Goal: Check status: Check status

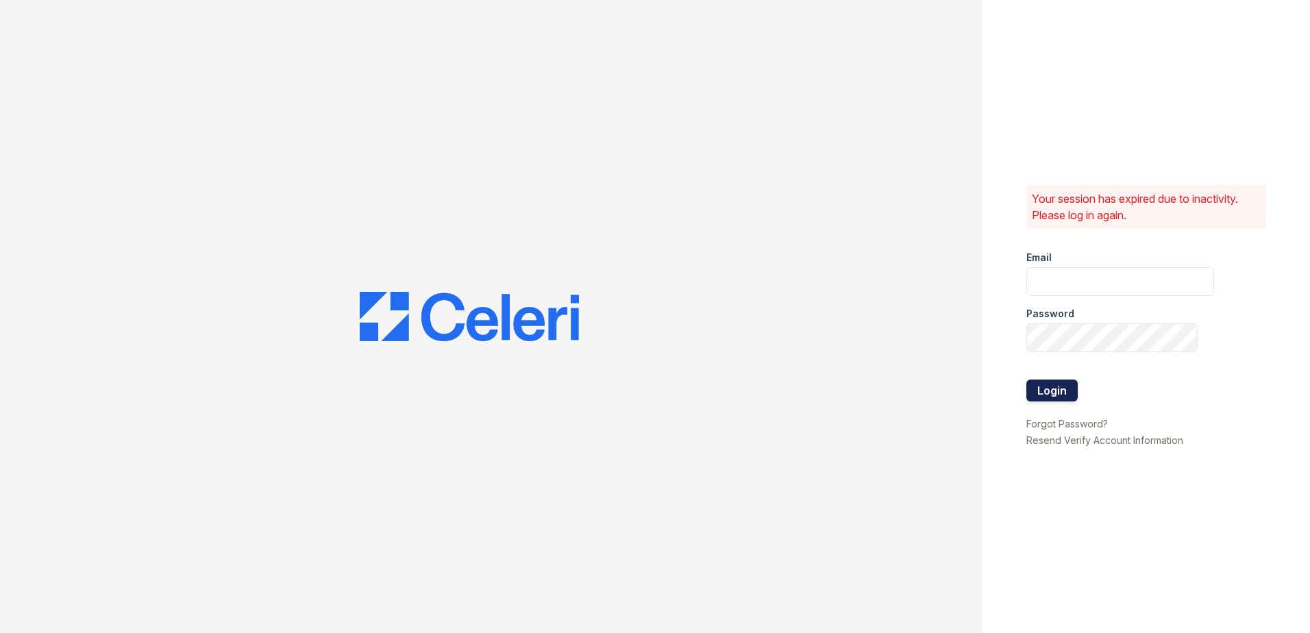
type input "kswanson@trinity-pm.com"
click at [1053, 388] on button "Login" at bounding box center [1051, 391] width 51 height 22
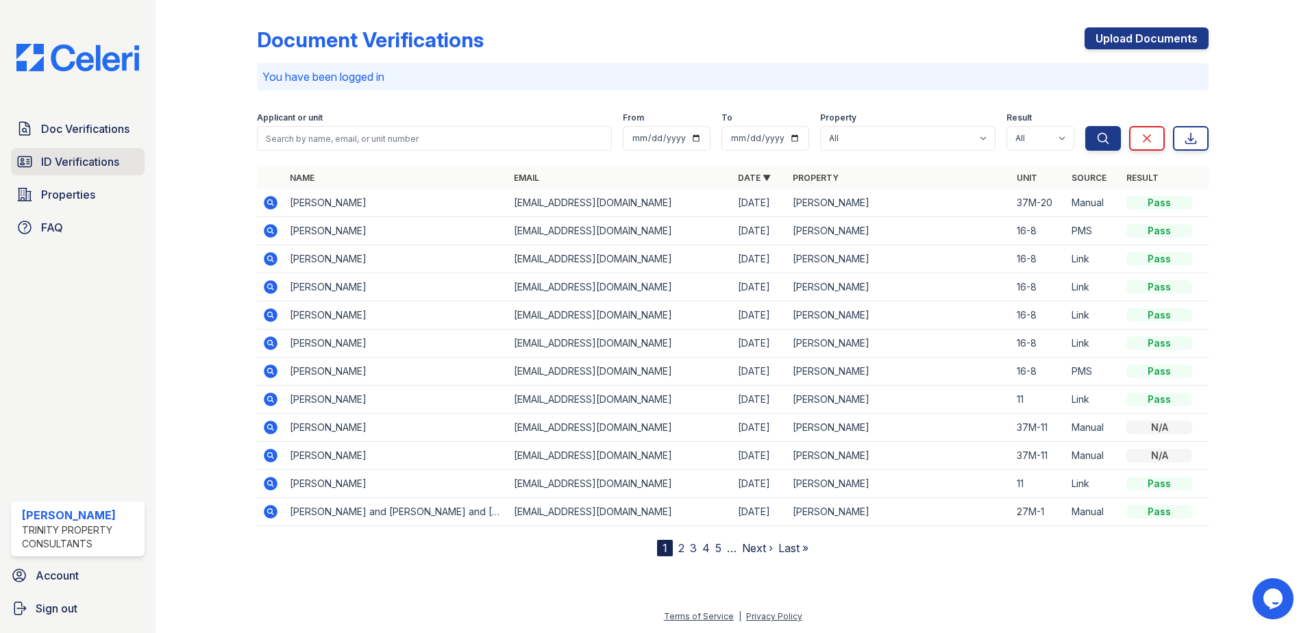
click at [95, 156] on span "ID Verifications" at bounding box center [80, 161] width 78 height 16
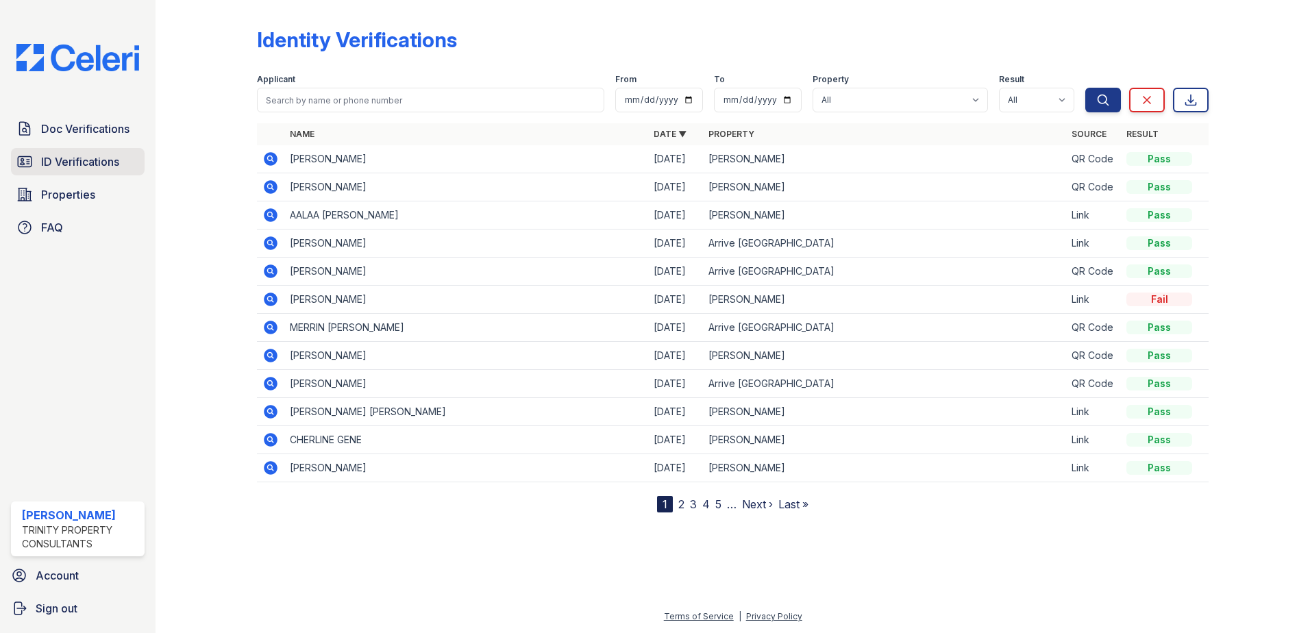
click at [95, 166] on span "ID Verifications" at bounding box center [80, 161] width 78 height 16
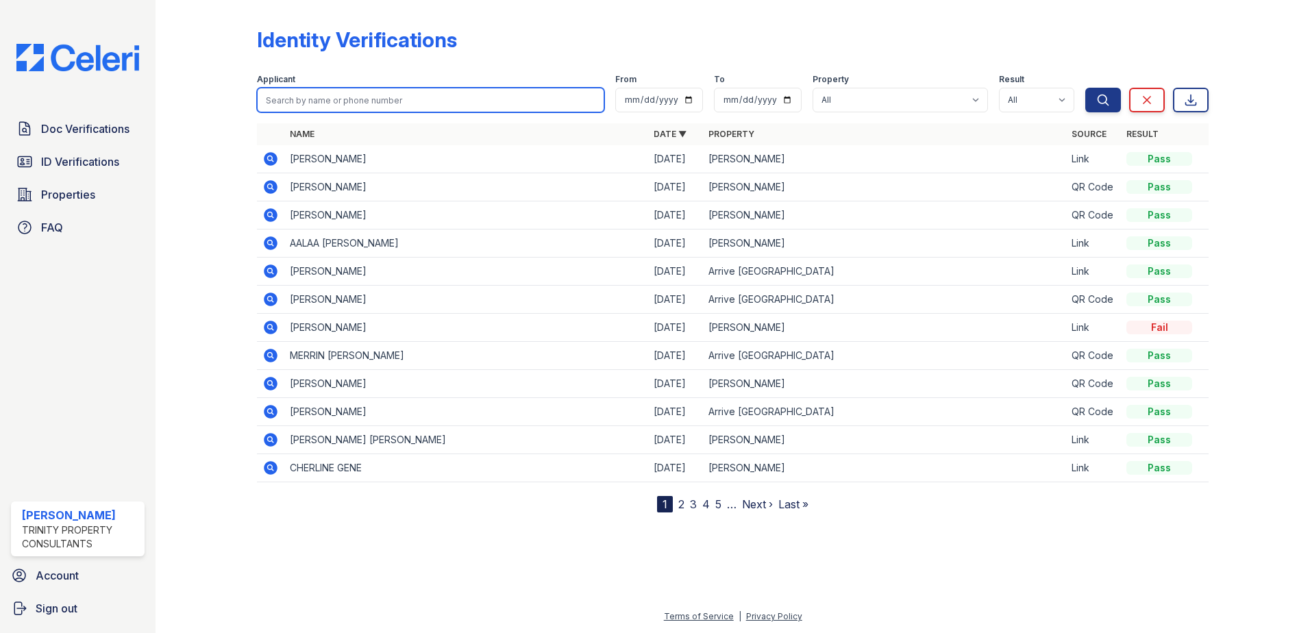
click at [323, 103] on input "search" at bounding box center [430, 100] width 347 height 25
type input "[PERSON_NAME]"
click at [1085, 88] on button "Search" at bounding box center [1103, 100] width 36 height 25
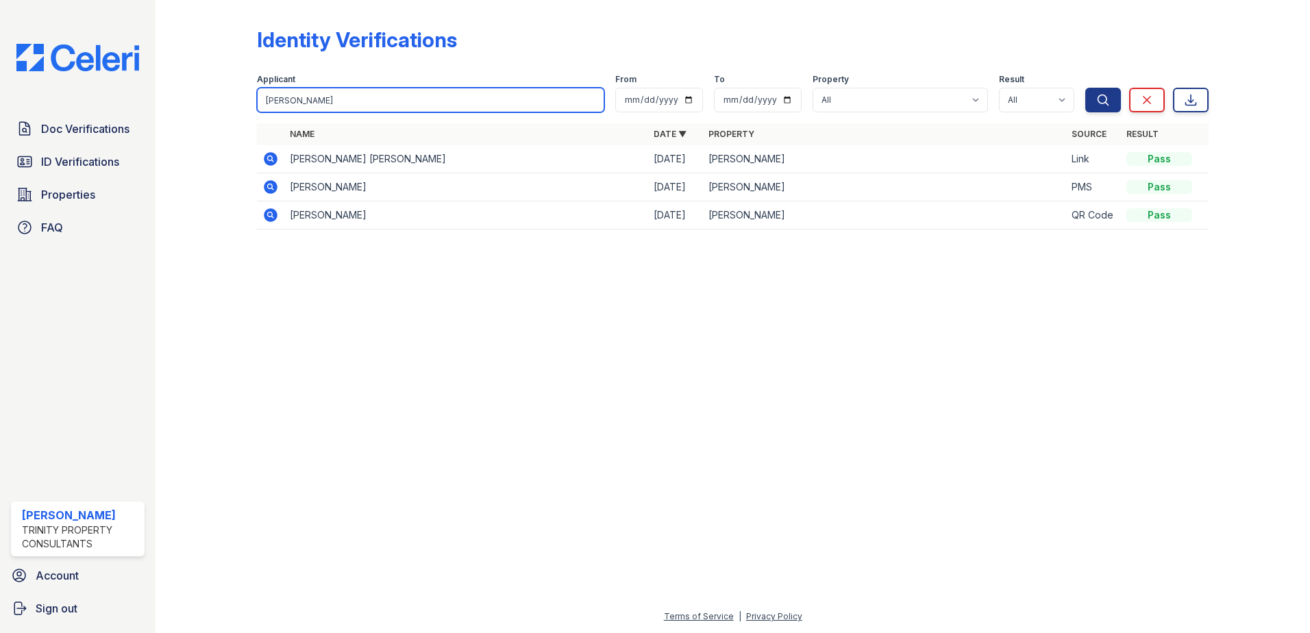
drag, startPoint x: 301, startPoint y: 99, endPoint x: 259, endPoint y: 99, distance: 42.5
click at [260, 99] on input "[PERSON_NAME]" at bounding box center [430, 100] width 347 height 25
type input "bernar"
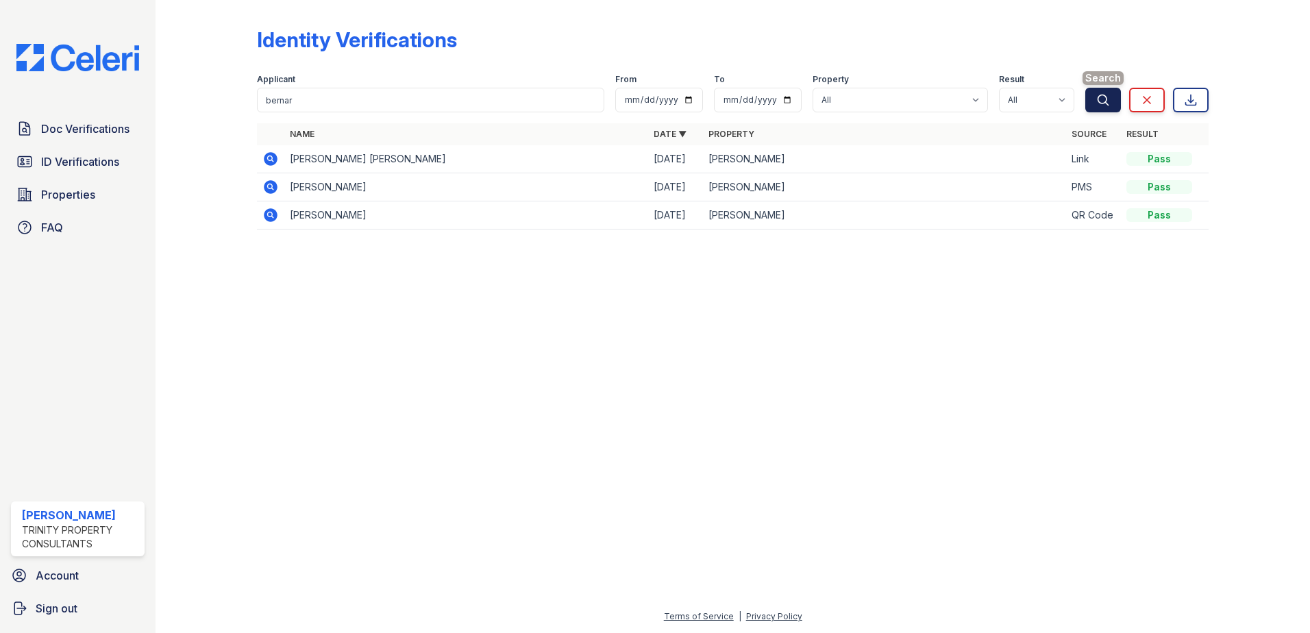
click at [1100, 99] on icon "submit" at bounding box center [1103, 100] width 14 height 14
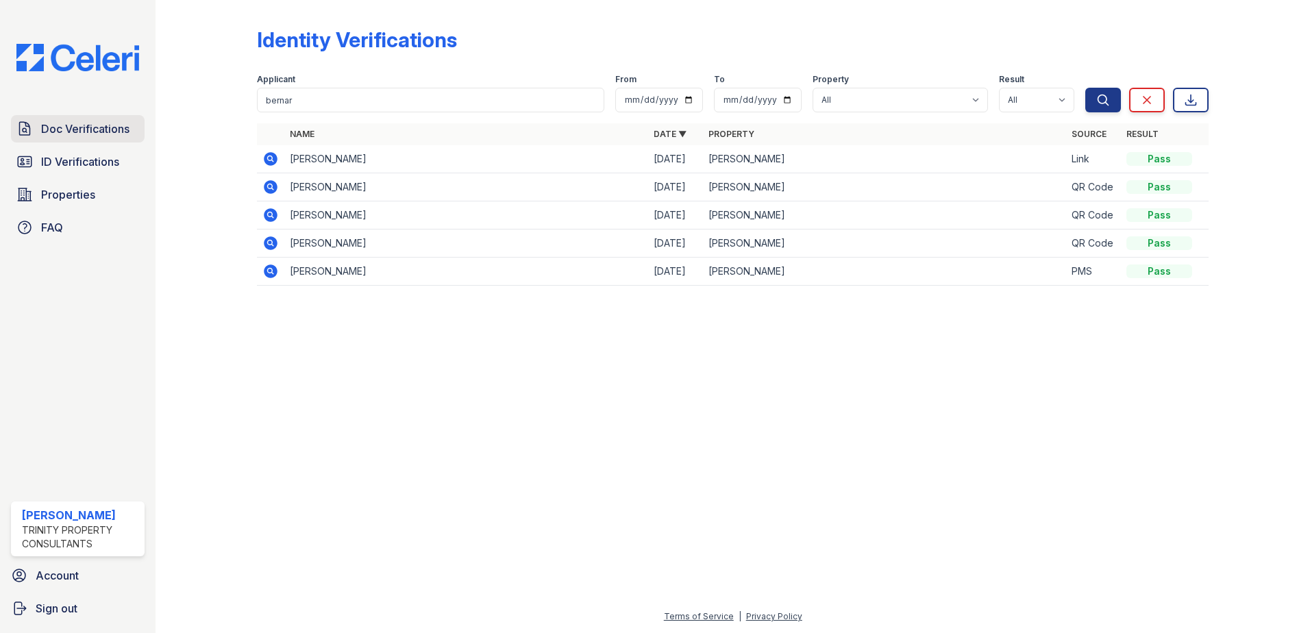
click at [78, 122] on span "Doc Verifications" at bounding box center [85, 129] width 88 height 16
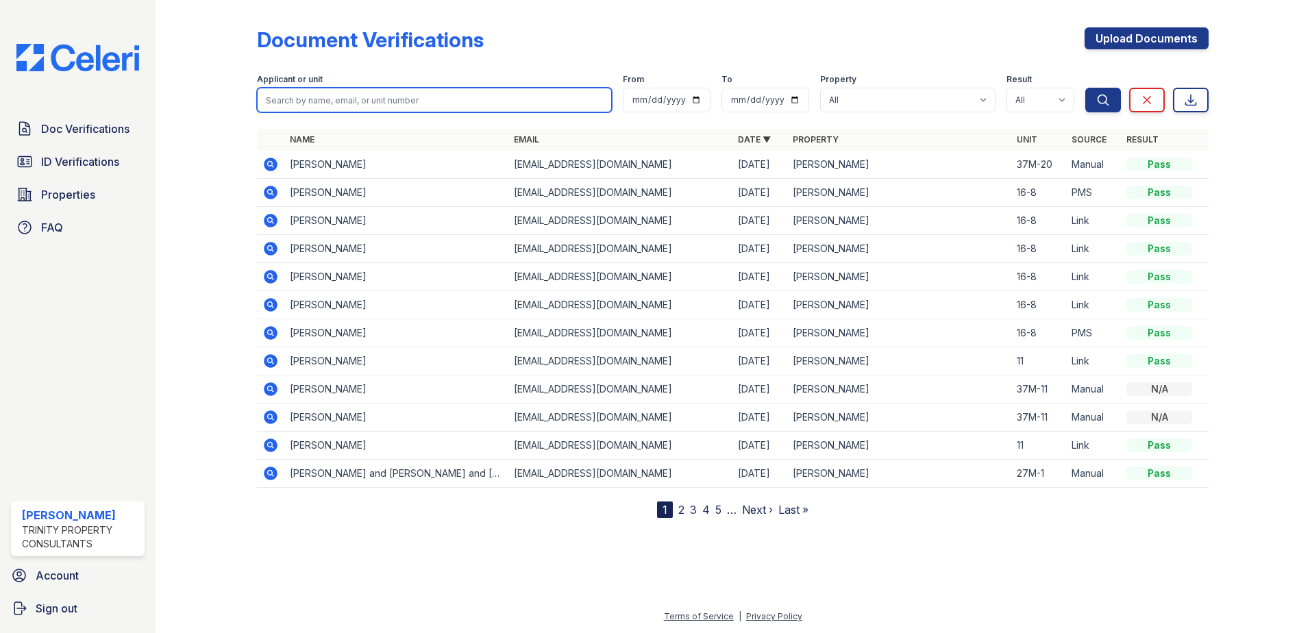
click at [330, 103] on input "search" at bounding box center [434, 100] width 355 height 25
type input "bern"
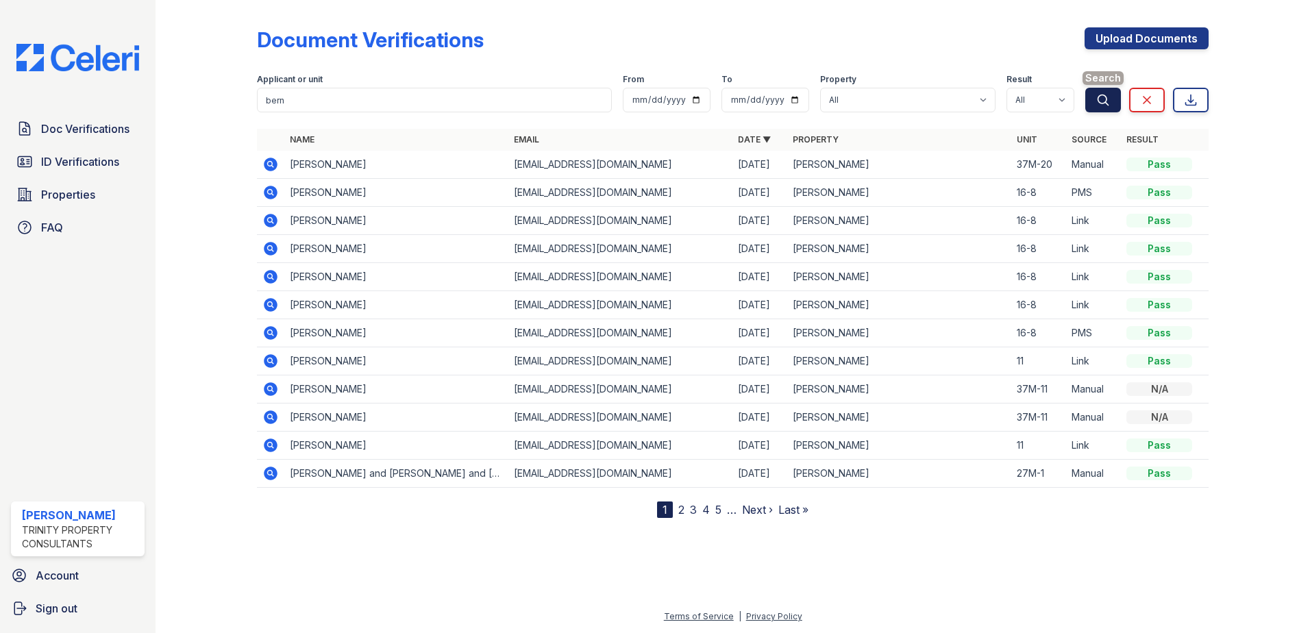
click at [1107, 99] on icon "submit" at bounding box center [1103, 100] width 10 height 10
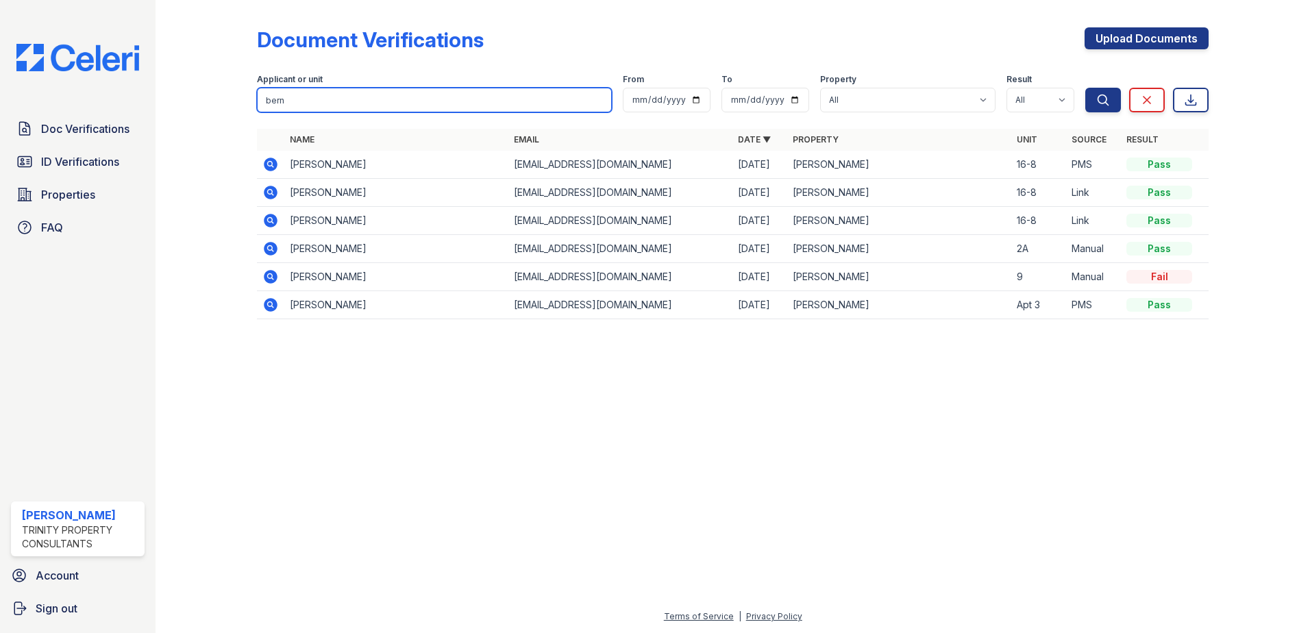
drag, startPoint x: 292, startPoint y: 98, endPoint x: 219, endPoint y: 99, distance: 73.3
click at [219, 99] on div "Document Verifications Upload Documents Filter Applicant or unit [GEOGRAPHIC_DA…" at bounding box center [732, 177] width 1111 height 355
type input "[PERSON_NAME]"
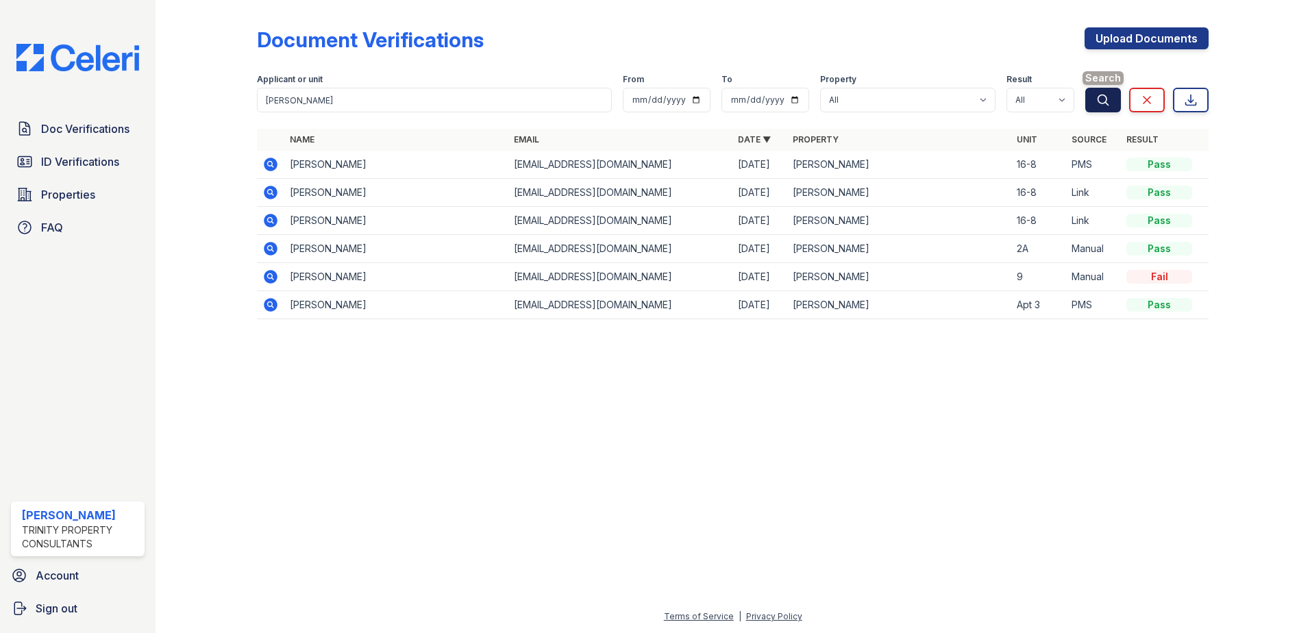
click at [1111, 100] on button "Search" at bounding box center [1103, 100] width 36 height 25
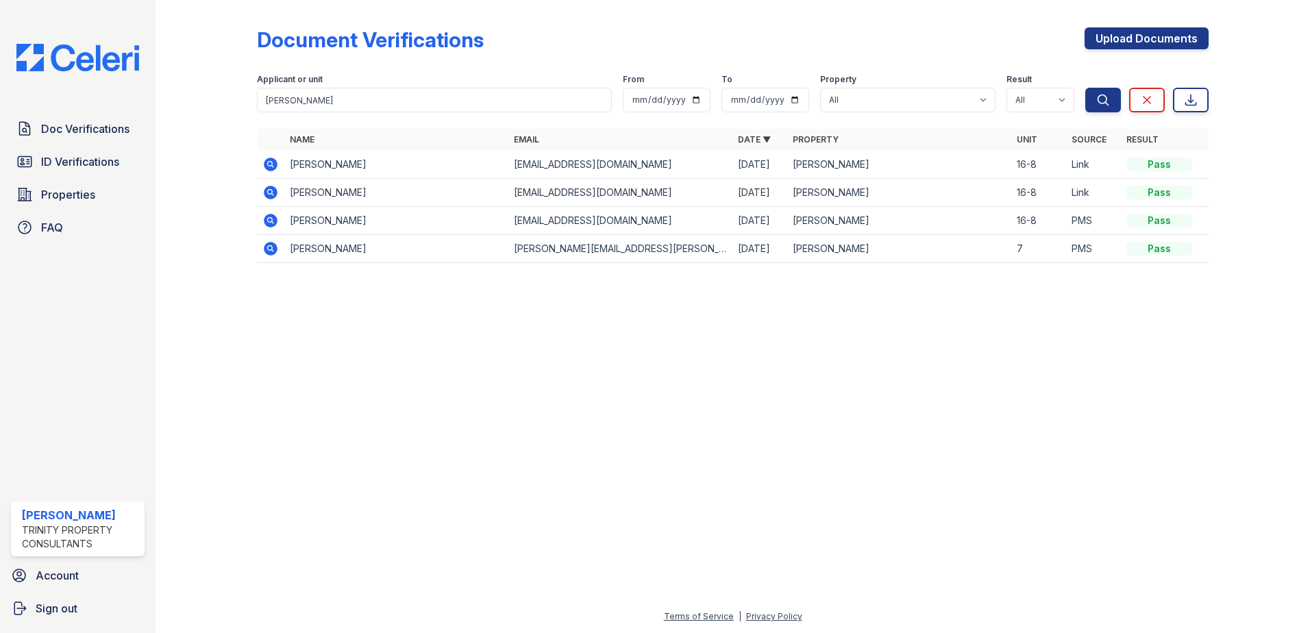
click at [505, 374] on div at bounding box center [732, 454] width 1111 height 310
